Goal: Task Accomplishment & Management: Use online tool/utility

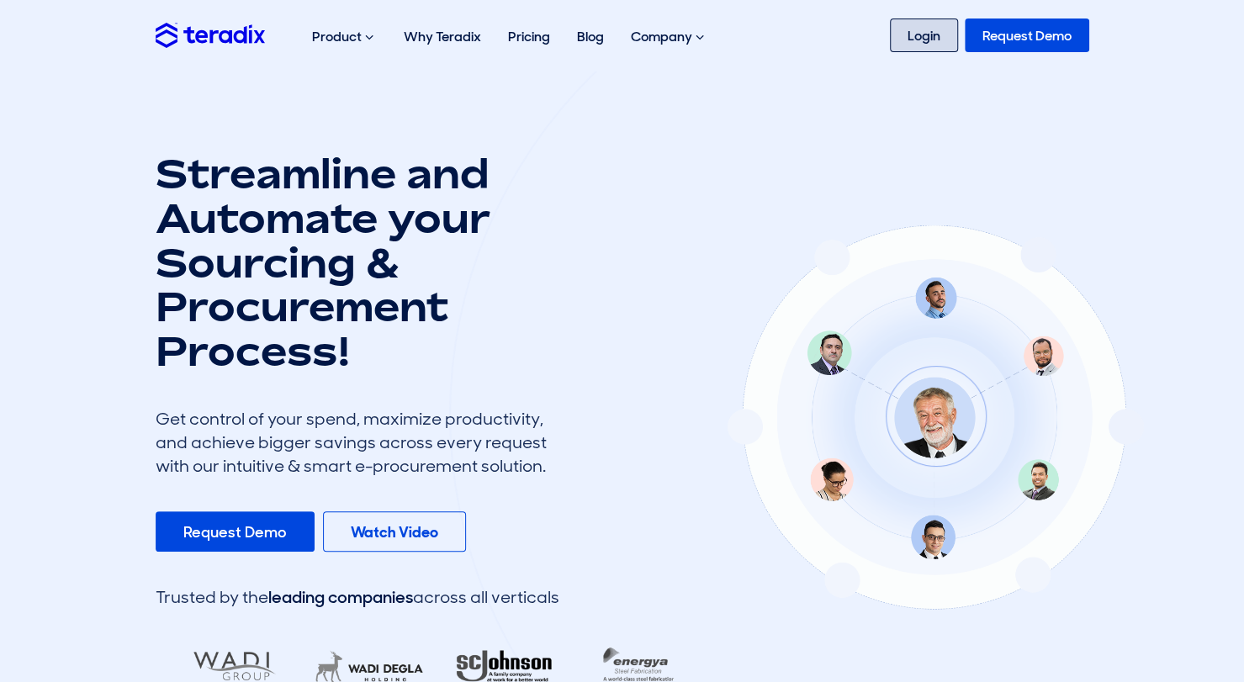
click at [938, 49] on link "Login" at bounding box center [924, 35] width 68 height 34
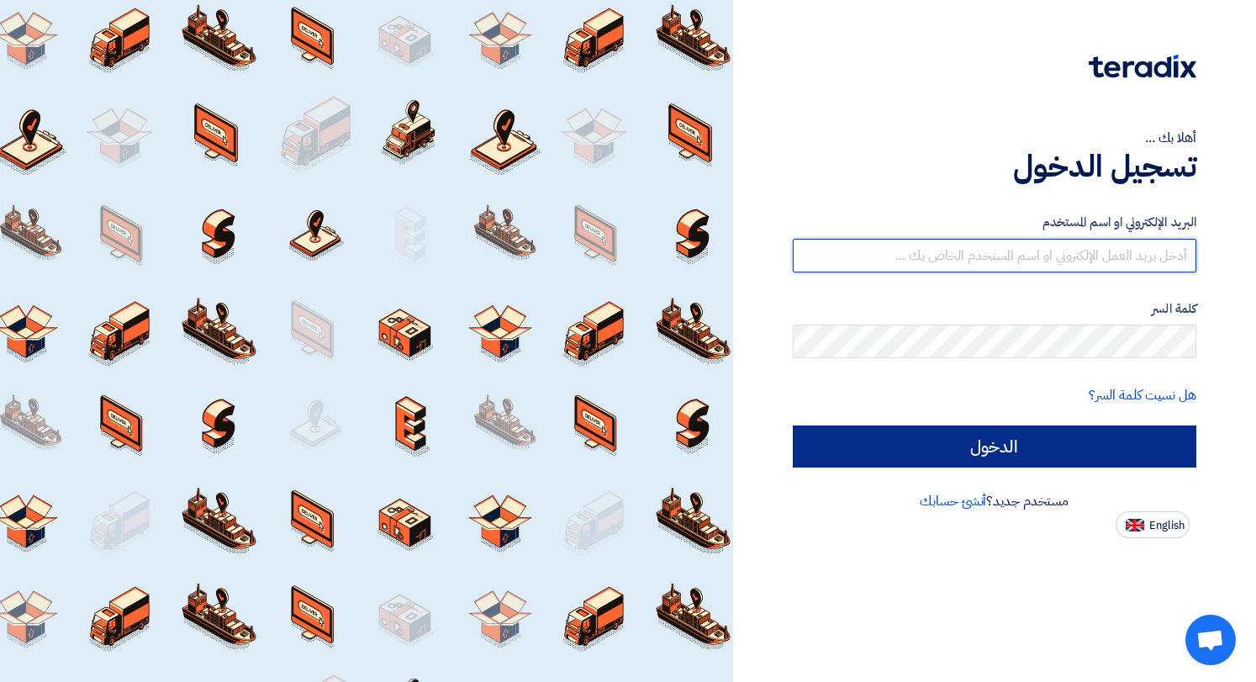
type input "[EMAIL_ADDRESS][DOMAIN_NAME]"
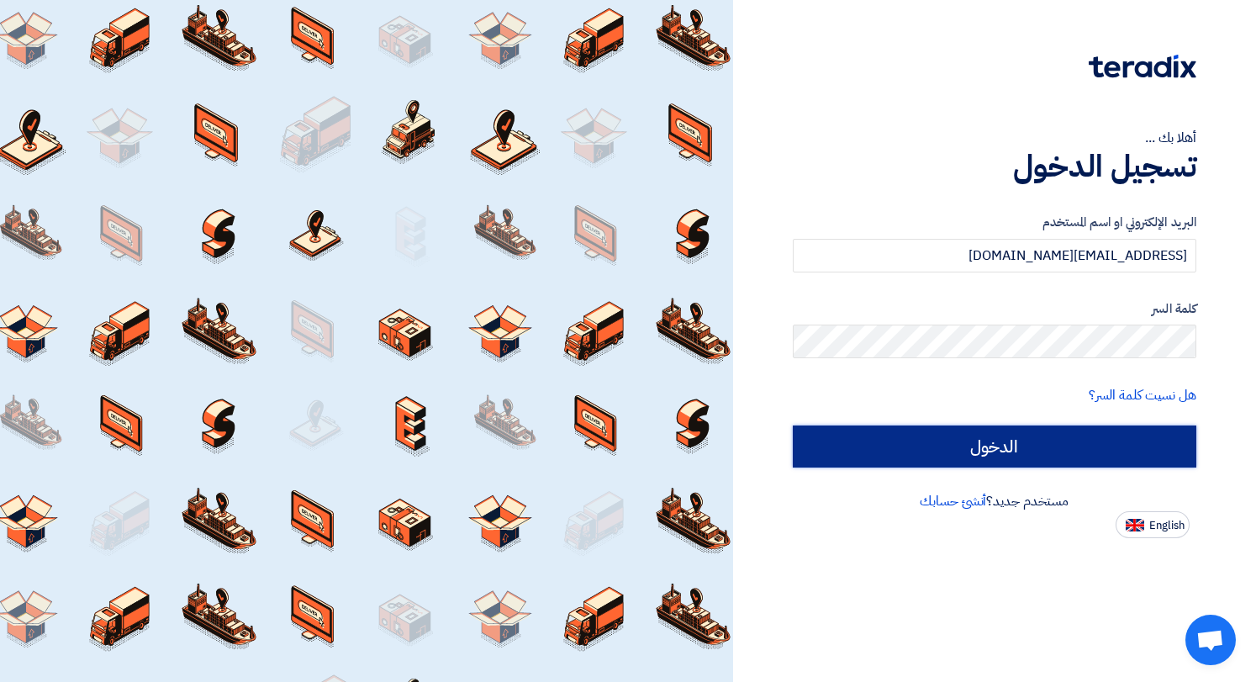
click at [1064, 436] on input "الدخول" at bounding box center [995, 446] width 404 height 42
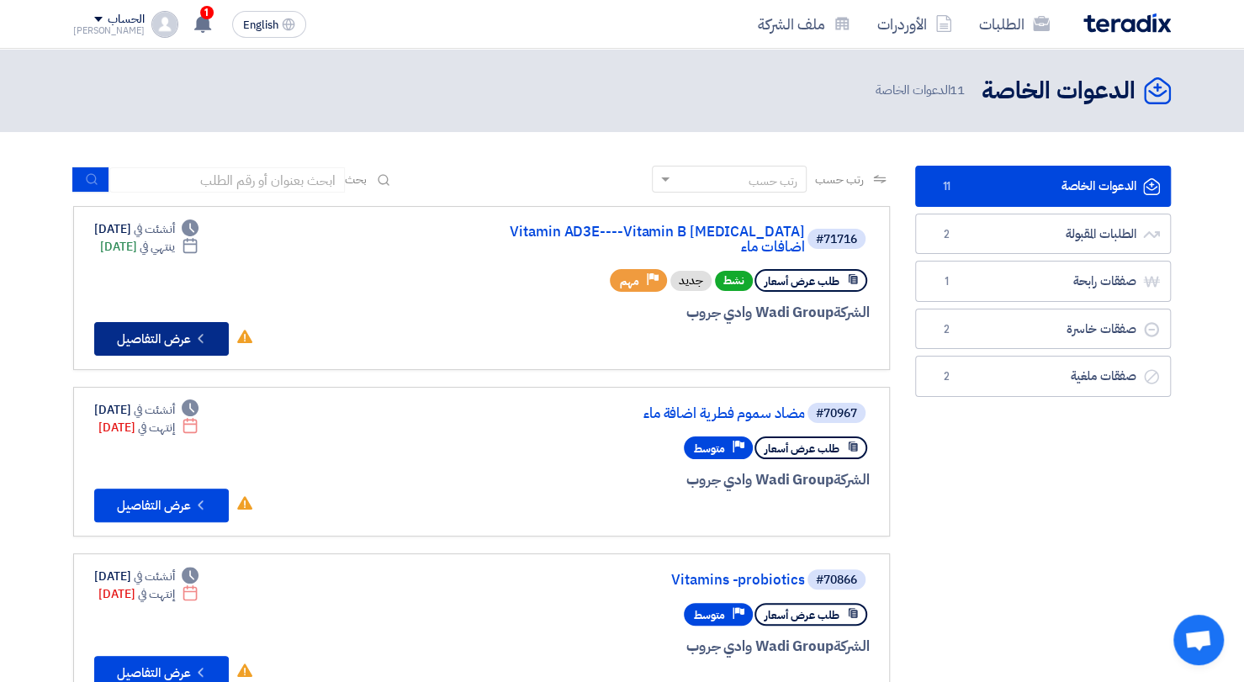
click at [195, 330] on icon "Check details" at bounding box center [201, 338] width 16 height 16
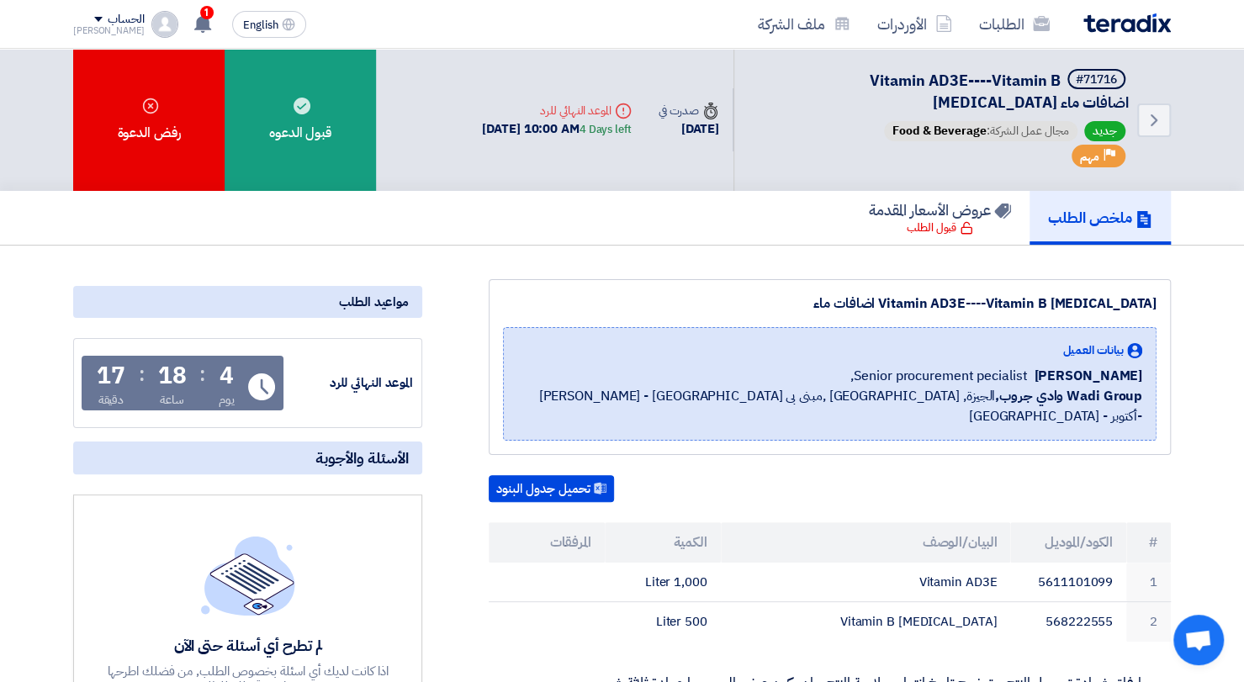
click at [1150, 15] on img at bounding box center [1126, 22] width 87 height 19
